Goal: Navigation & Orientation: Find specific page/section

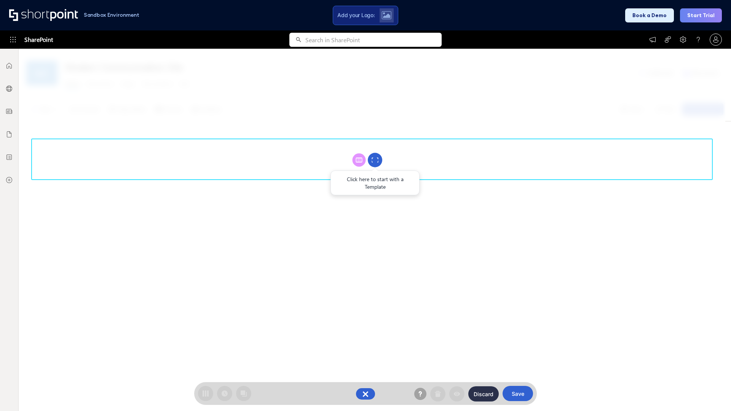
click at [375, 160] on circle at bounding box center [375, 160] width 14 height 14
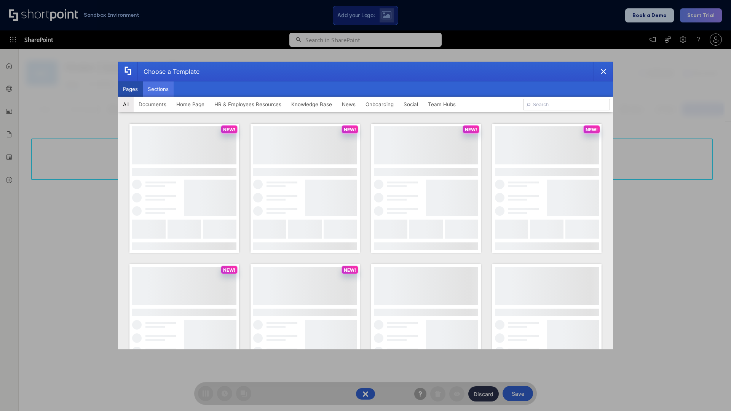
click at [158, 89] on button "Sections" at bounding box center [158, 88] width 31 height 15
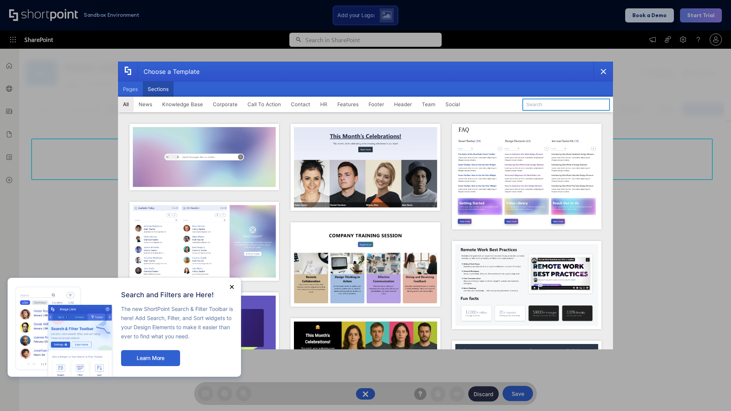
type input "Teammate 1"
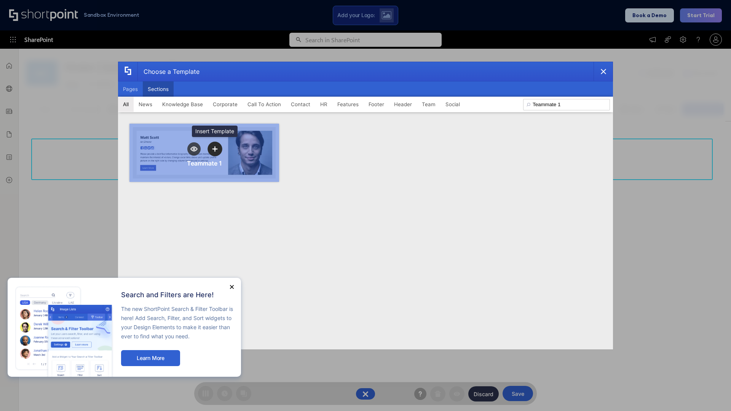
click at [215, 149] on icon "template selector" at bounding box center [214, 148] width 5 height 5
